Goal: Obtain resource: Download file/media

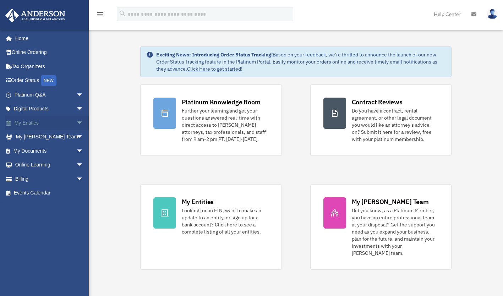
click at [76, 122] on span "arrow_drop_down" at bounding box center [83, 123] width 14 height 15
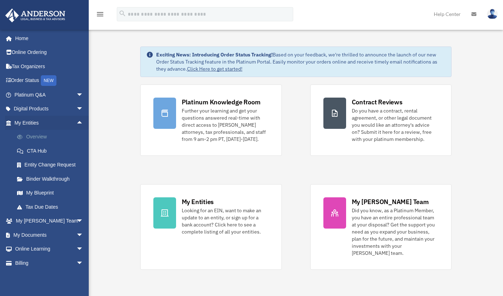
click at [47, 137] on link "Overview" at bounding box center [52, 137] width 84 height 14
click at [37, 135] on link "Overview" at bounding box center [52, 137] width 84 height 14
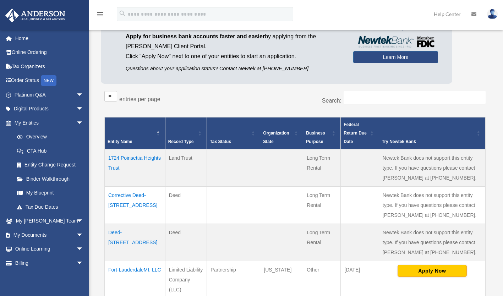
scroll to position [59, 0]
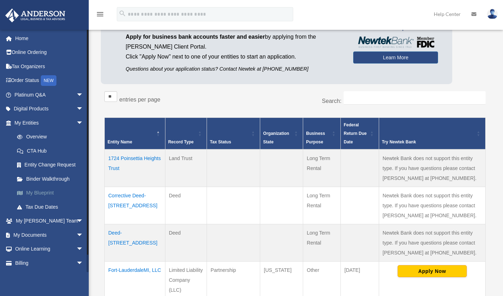
click at [40, 191] on link "My Blueprint" at bounding box center [52, 193] width 84 height 14
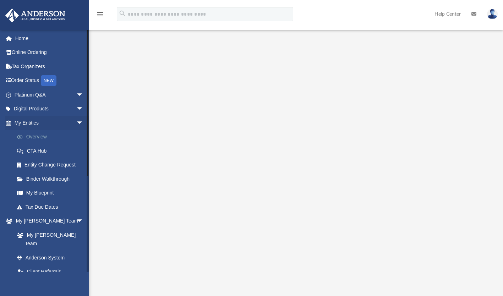
click at [35, 140] on link "Overview" at bounding box center [52, 137] width 84 height 14
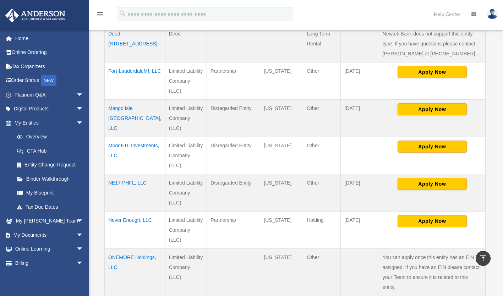
scroll to position [267, 0]
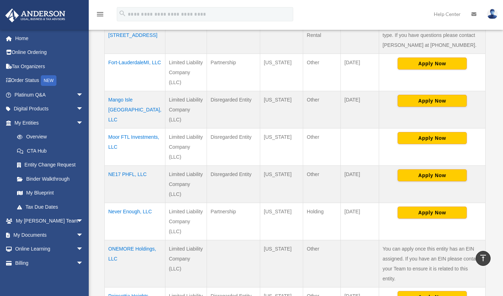
click at [126, 165] on td "NE17 PHFL, LLC" at bounding box center [135, 183] width 61 height 37
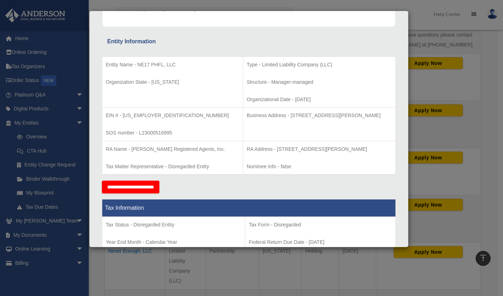
scroll to position [109, 0]
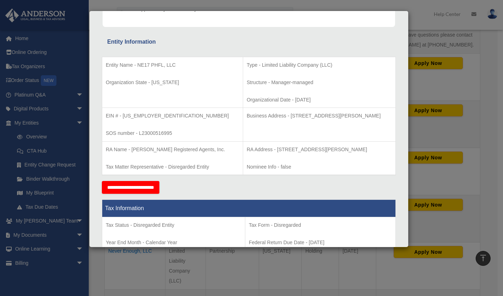
click at [447, 211] on div "Details × Articles Sent Organizational Date" at bounding box center [251, 148] width 503 height 296
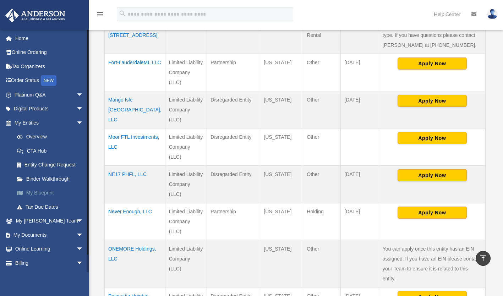
click at [35, 195] on link "My Blueprint" at bounding box center [52, 193] width 84 height 14
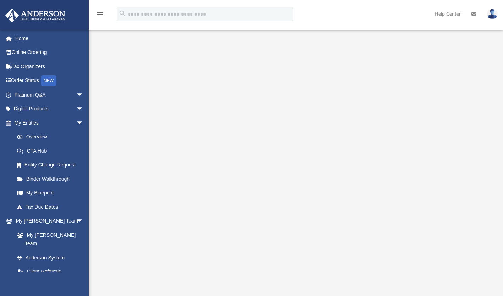
scroll to position [4, 0]
click at [35, 140] on link "Overview" at bounding box center [52, 137] width 84 height 14
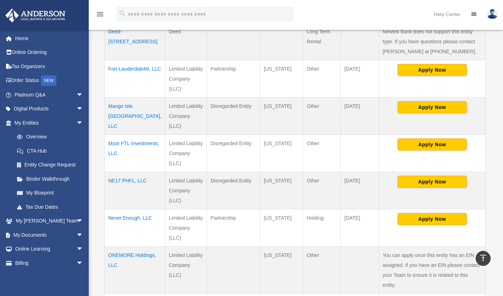
scroll to position [258, 0]
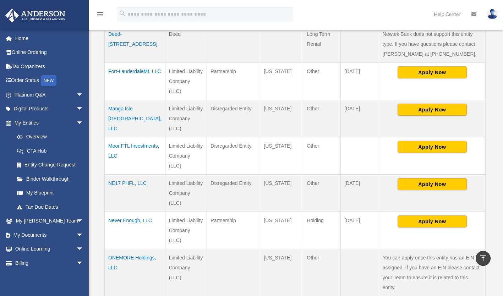
click at [124, 100] on td "Mango Isle [GEOGRAPHIC_DATA], LLC" at bounding box center [135, 118] width 61 height 37
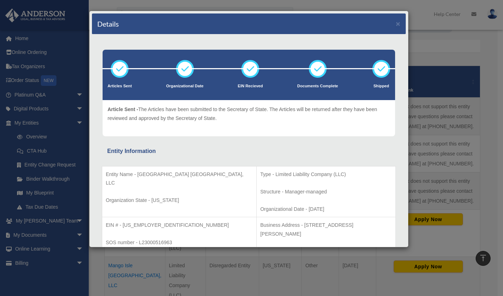
scroll to position [109, 0]
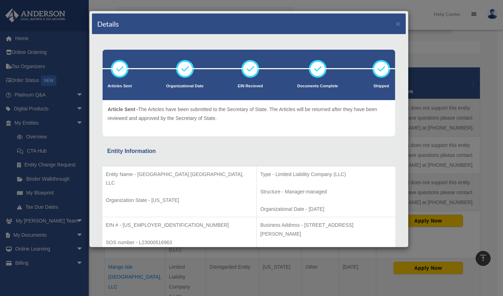
click at [38, 235] on div "Details × Articles Sent Organizational Date" at bounding box center [251, 148] width 503 height 296
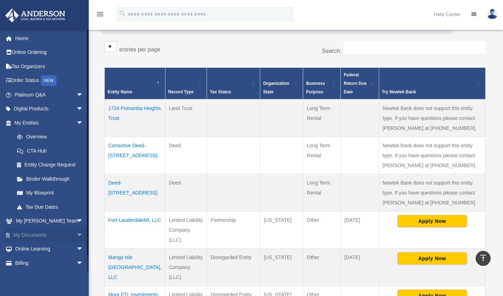
click at [76, 235] on span "arrow_drop_down" at bounding box center [83, 235] width 14 height 15
click at [29, 250] on link "Box" at bounding box center [52, 249] width 84 height 14
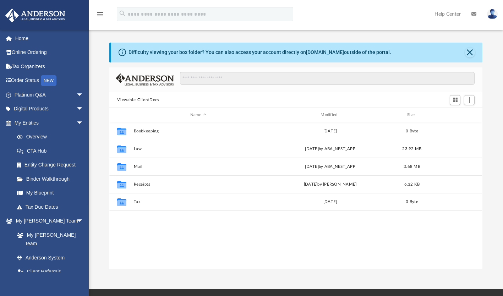
scroll to position [156, 367]
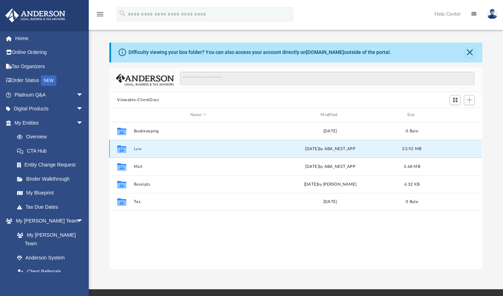
click at [139, 150] on button "Law" at bounding box center [198, 149] width 129 height 5
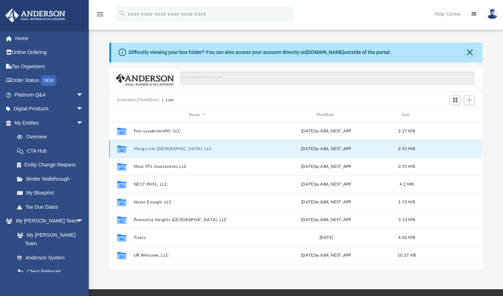
click at [161, 148] on button "Mango Isle [GEOGRAPHIC_DATA], LLC" at bounding box center [197, 149] width 126 height 5
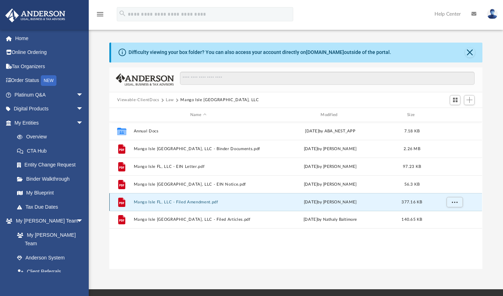
click at [193, 202] on button "Mango Isle FL, LLC - Filed Amendment.pdf" at bounding box center [198, 202] width 129 height 5
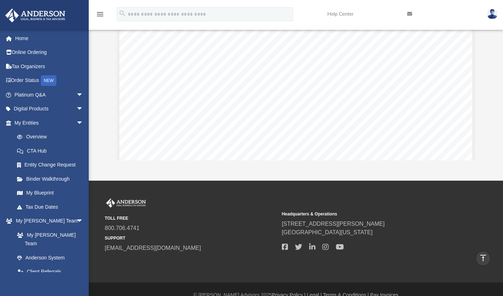
scroll to position [0, 0]
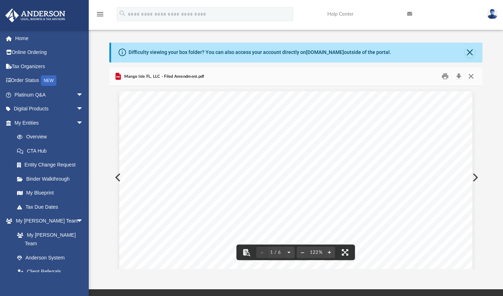
click at [470, 78] on button "Close" at bounding box center [471, 76] width 13 height 11
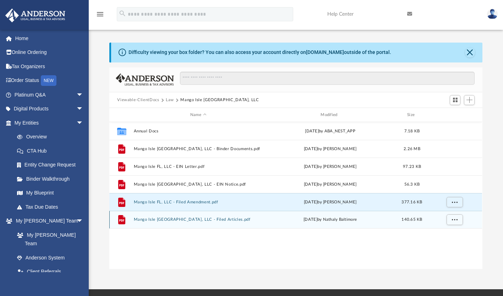
click at [179, 220] on button "Mango Isle [GEOGRAPHIC_DATA], LLC - Filed Articles.pdf" at bounding box center [198, 220] width 129 height 5
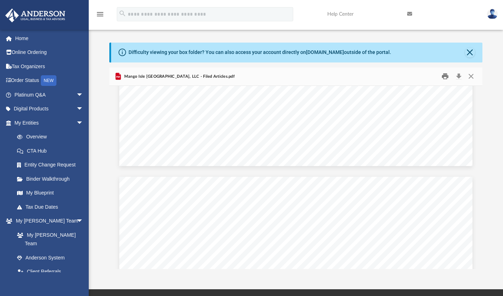
scroll to position [849, 0]
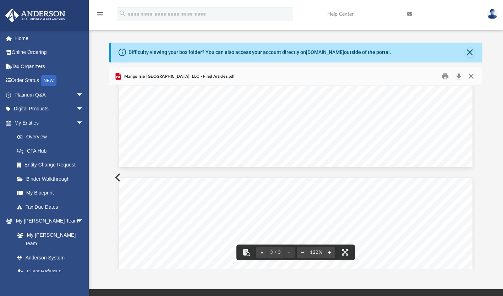
click at [473, 78] on button "Close" at bounding box center [471, 76] width 13 height 11
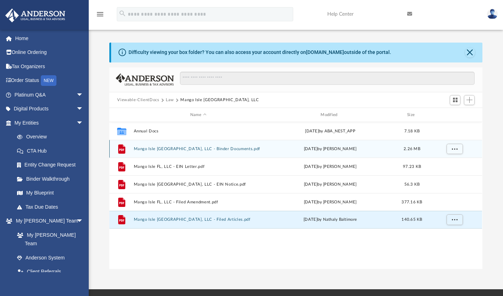
click at [199, 149] on button "Mango Isle [GEOGRAPHIC_DATA], LLC - Binder Documents.pdf" at bounding box center [198, 149] width 129 height 5
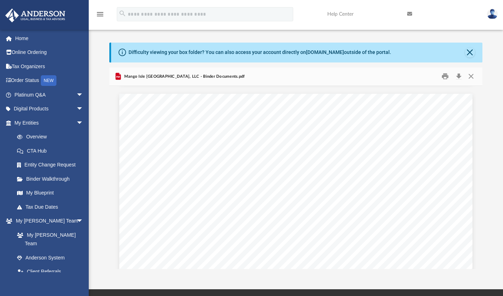
scroll to position [16403, 0]
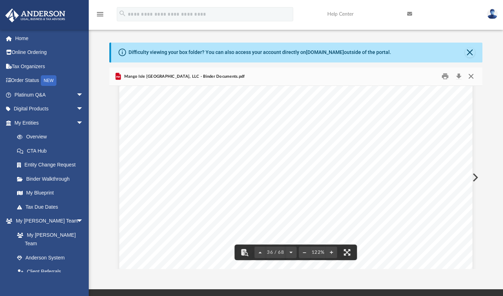
click at [473, 75] on button "Close" at bounding box center [471, 76] width 13 height 11
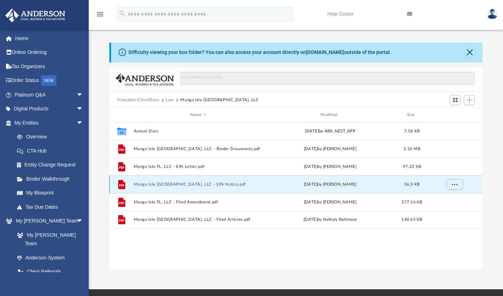
click at [188, 183] on button "Mango Isle [GEOGRAPHIC_DATA], LLC - EIN Notice.pdf" at bounding box center [198, 184] width 129 height 5
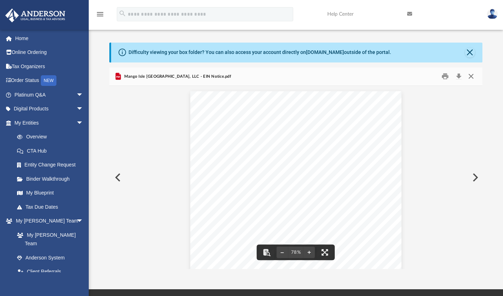
click at [472, 77] on button "Close" at bounding box center [471, 76] width 13 height 11
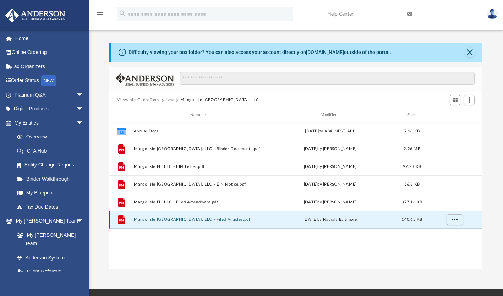
click at [186, 221] on button "Mango Isle [GEOGRAPHIC_DATA], LLC - Filed Articles.pdf" at bounding box center [198, 220] width 129 height 5
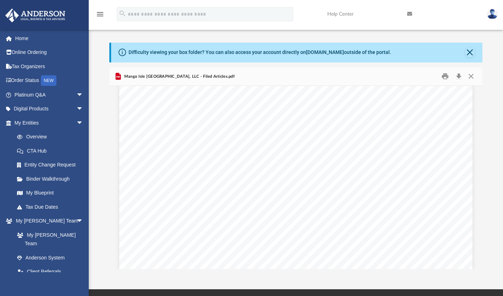
scroll to position [218, 0]
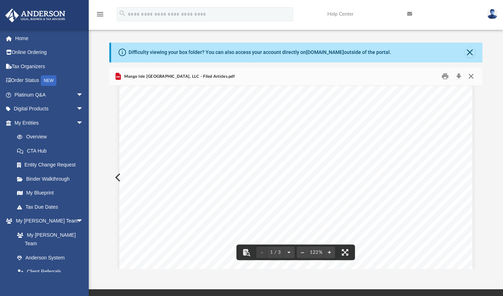
click at [474, 74] on button "Close" at bounding box center [471, 76] width 13 height 11
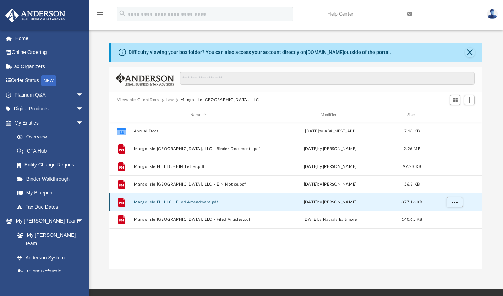
click at [187, 202] on button "Mango Isle FL, LLC - Filed Amendment.pdf" at bounding box center [198, 202] width 129 height 5
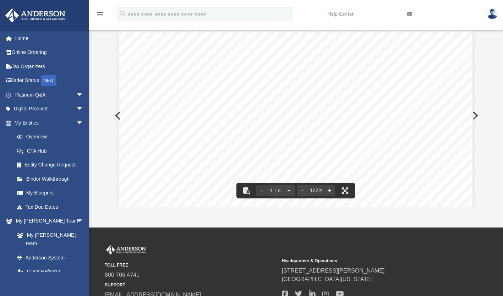
scroll to position [0, 0]
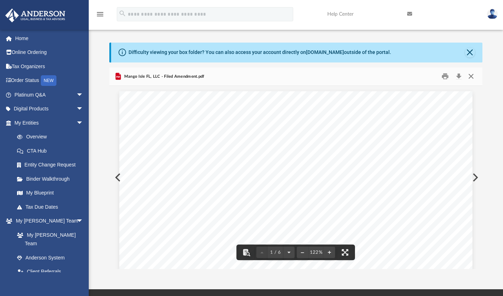
click at [472, 79] on button "Close" at bounding box center [471, 76] width 13 height 11
